Goal: Check status: Check status

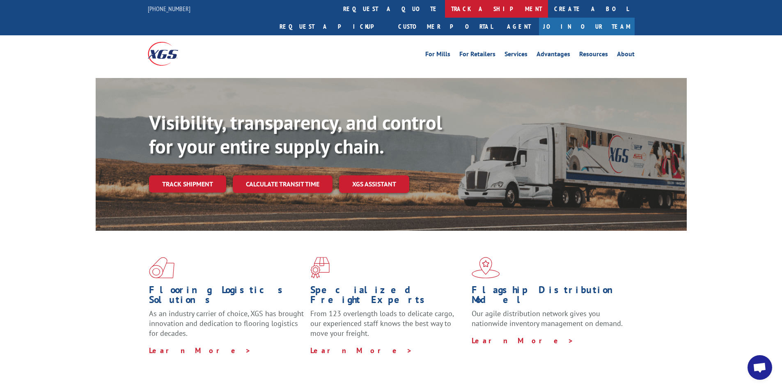
click at [445, 6] on link "track a shipment" at bounding box center [496, 9] width 103 height 18
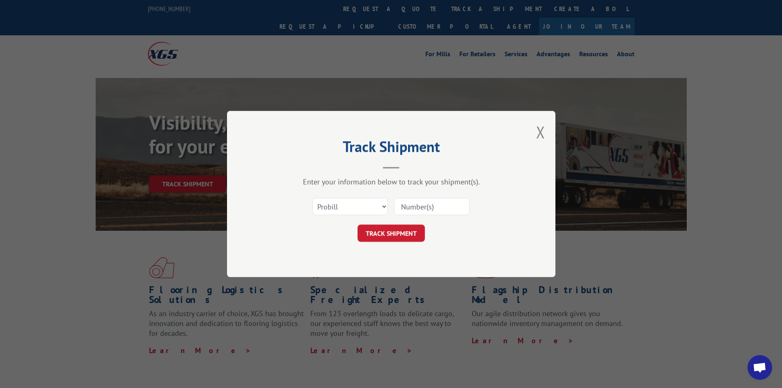
drag, startPoint x: 457, startPoint y: 204, endPoint x: 466, endPoint y: 209, distance: 10.1
click at [464, 208] on input at bounding box center [431, 206] width 75 height 17
type input "16331300"
click button "TRACK SHIPMENT" at bounding box center [390, 232] width 67 height 17
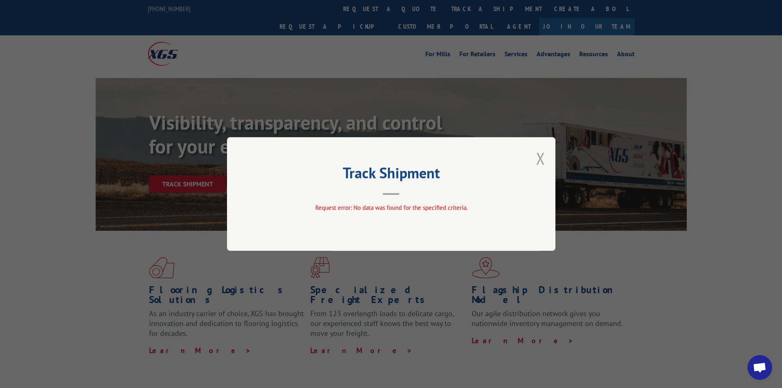
click at [539, 159] on button "Close modal" at bounding box center [540, 158] width 9 height 22
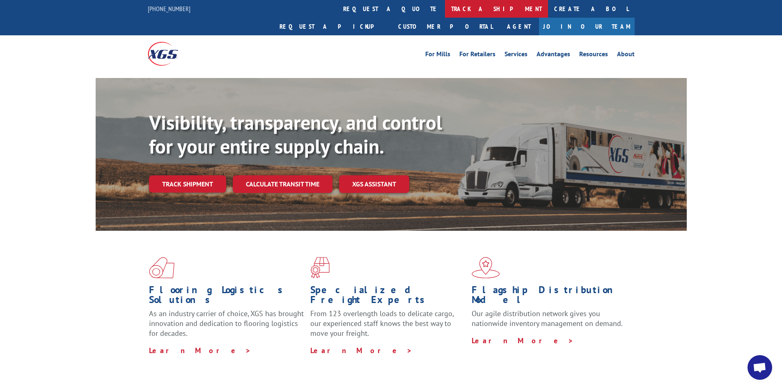
click at [445, 10] on link "track a shipment" at bounding box center [496, 9] width 103 height 18
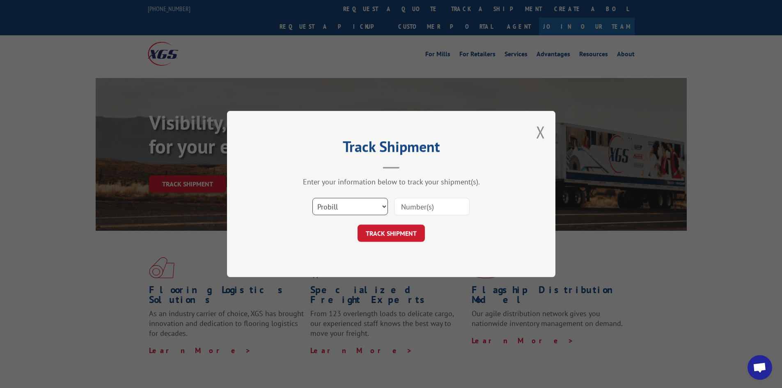
click at [348, 209] on select "Select category... Probill BOL PO" at bounding box center [349, 206] width 75 height 17
select select "bol"
click at [312, 198] on select "Select category... Probill BOL PO" at bounding box center [349, 206] width 75 height 17
drag, startPoint x: 414, startPoint y: 209, endPoint x: 425, endPoint y: 208, distance: 11.6
click at [422, 208] on input at bounding box center [431, 206] width 75 height 17
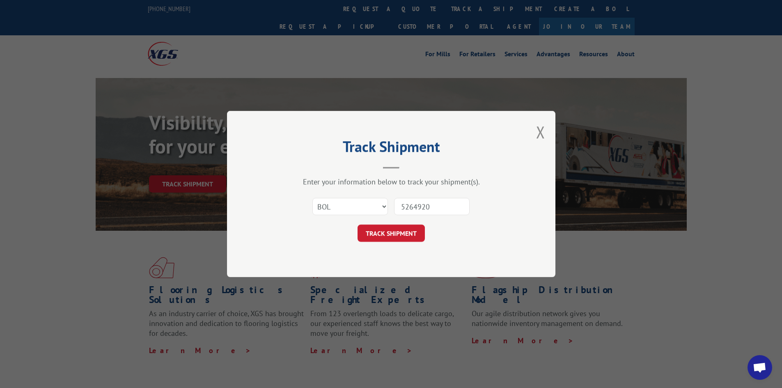
type input "5264920"
click at [357, 224] on button "TRACK SHIPMENT" at bounding box center [390, 232] width 67 height 17
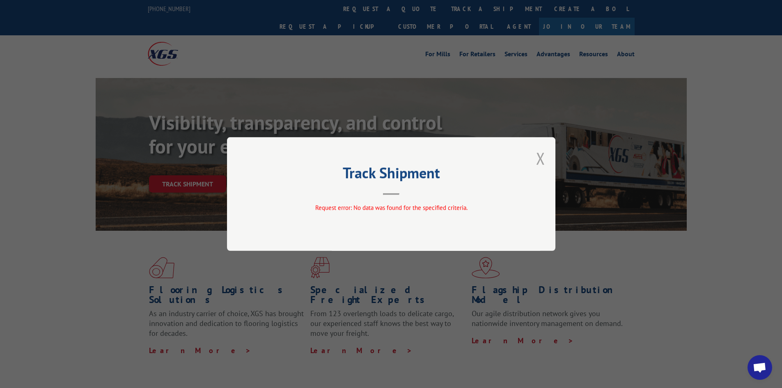
click at [540, 155] on button "Close modal" at bounding box center [540, 158] width 9 height 22
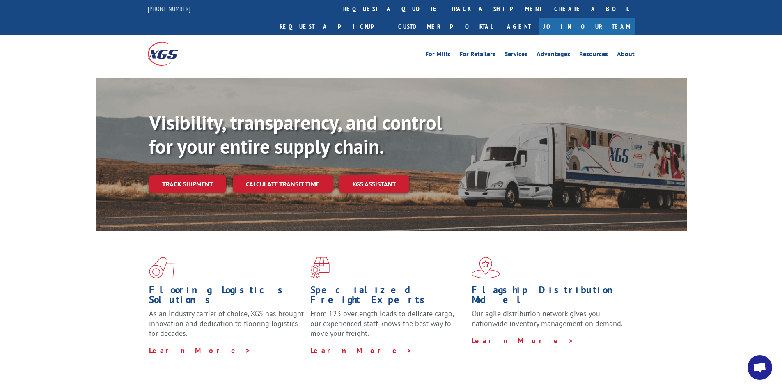
click at [445, 9] on link "track a shipment" at bounding box center [496, 9] width 103 height 18
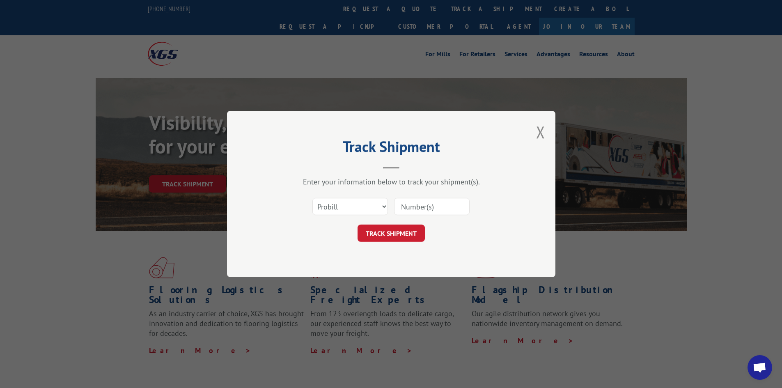
click at [446, 206] on input at bounding box center [431, 206] width 75 height 17
type input "16331300"
click at [357, 224] on button "TRACK SHIPMENT" at bounding box center [390, 232] width 67 height 17
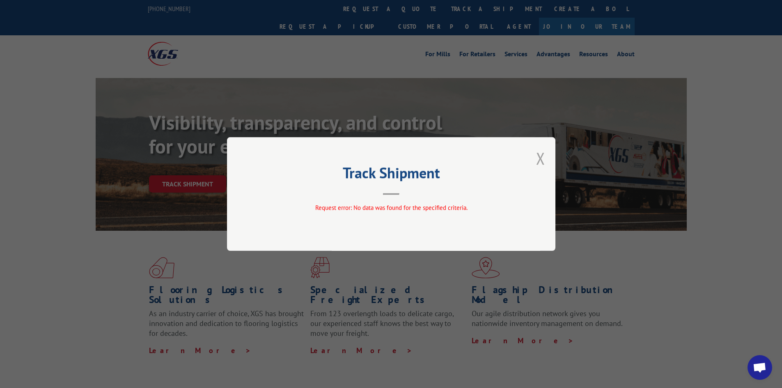
click at [540, 156] on button "Close modal" at bounding box center [540, 158] width 9 height 22
